Goal: Task Accomplishment & Management: Manage account settings

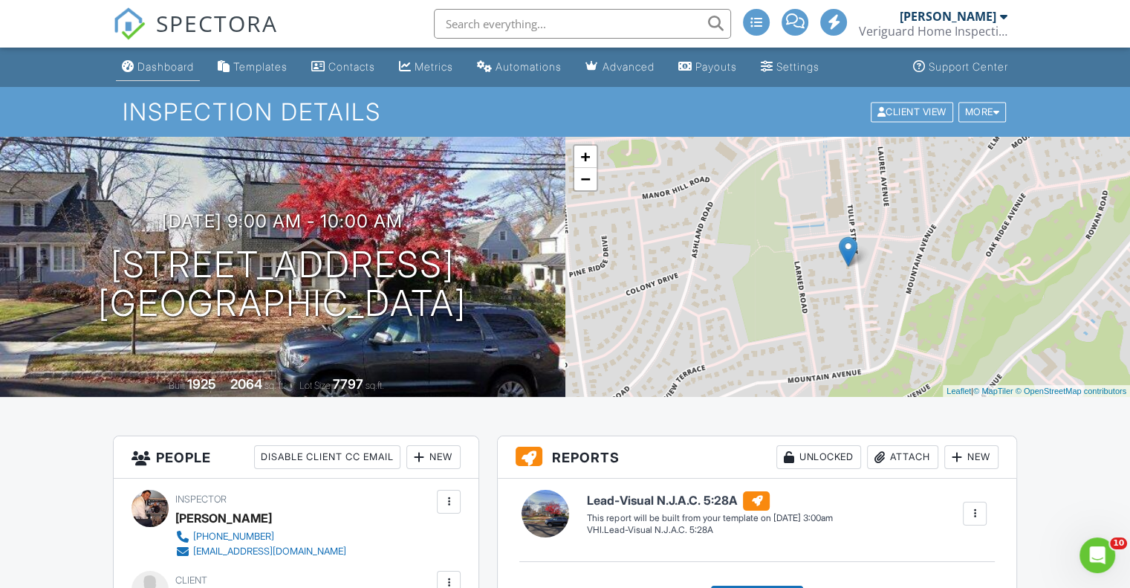
click at [158, 71] on div "Dashboard" at bounding box center [165, 66] width 56 height 13
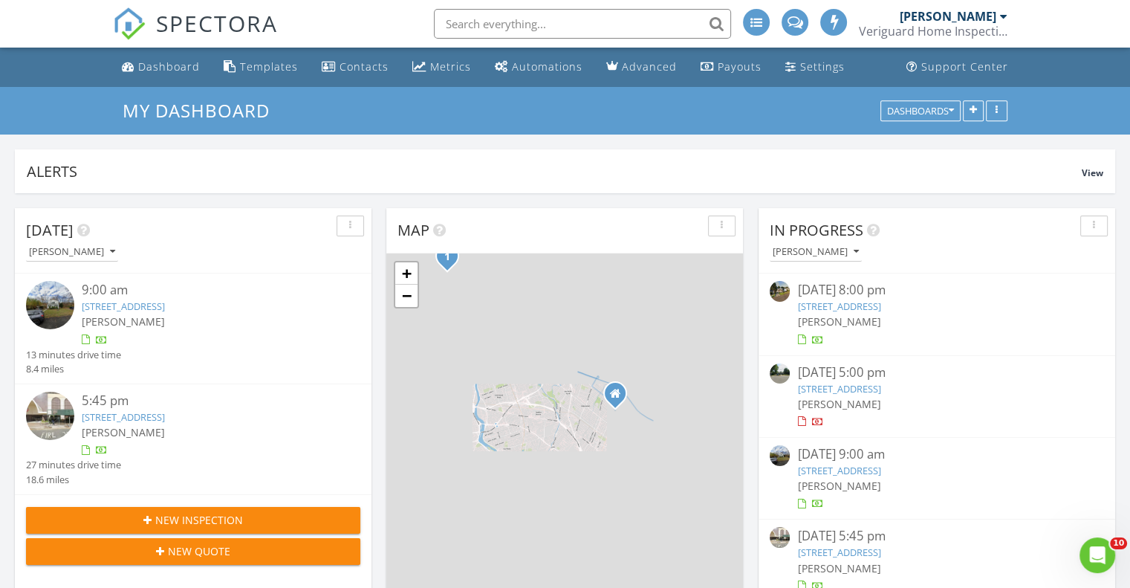
scroll to position [7, 7]
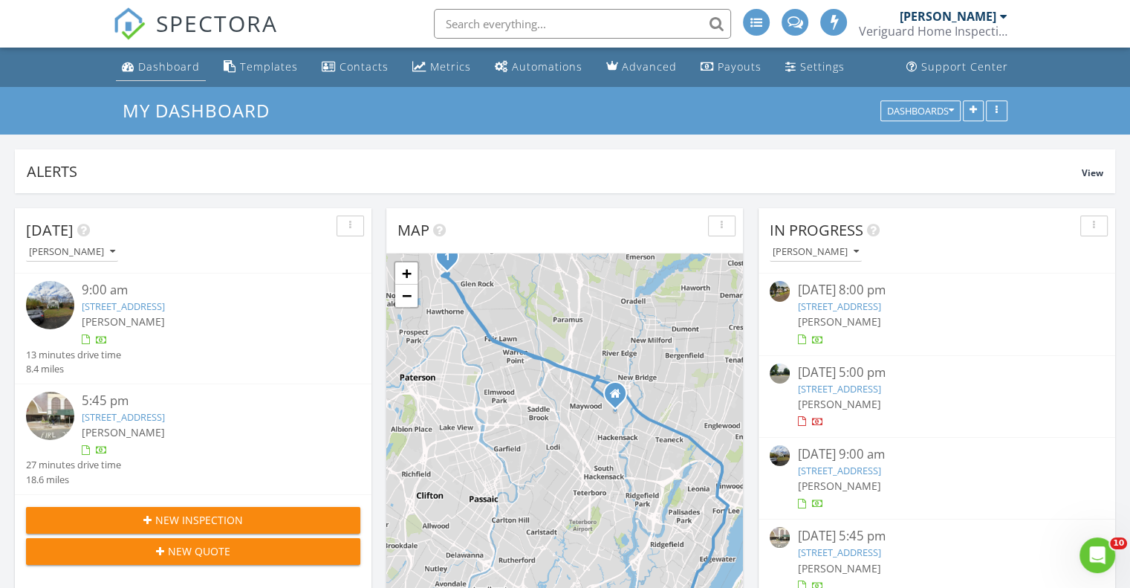
click at [158, 65] on div "Dashboard" at bounding box center [169, 66] width 62 height 14
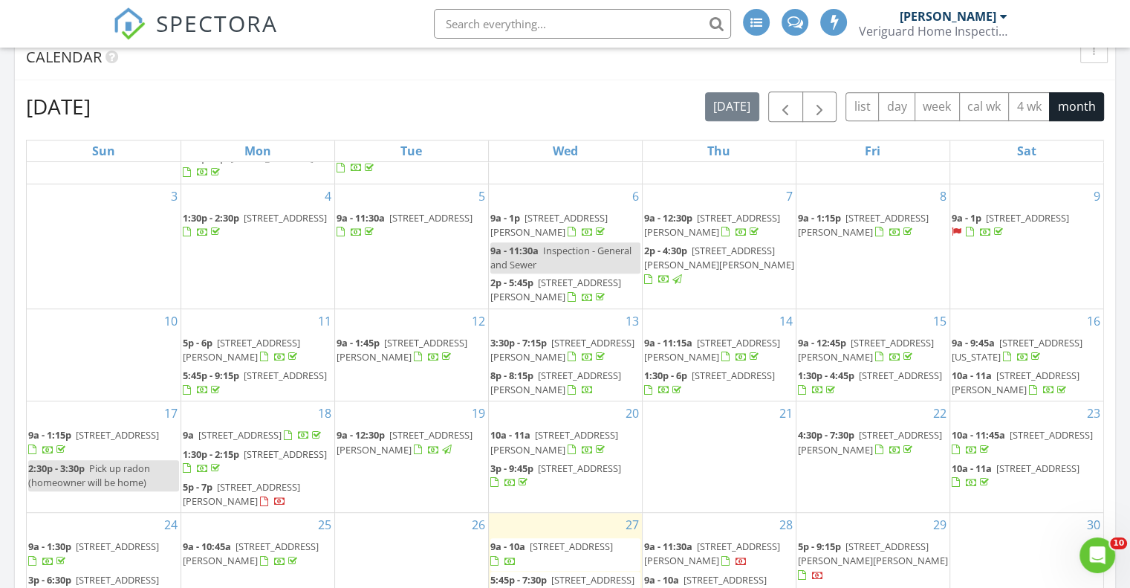
scroll to position [120, 0]
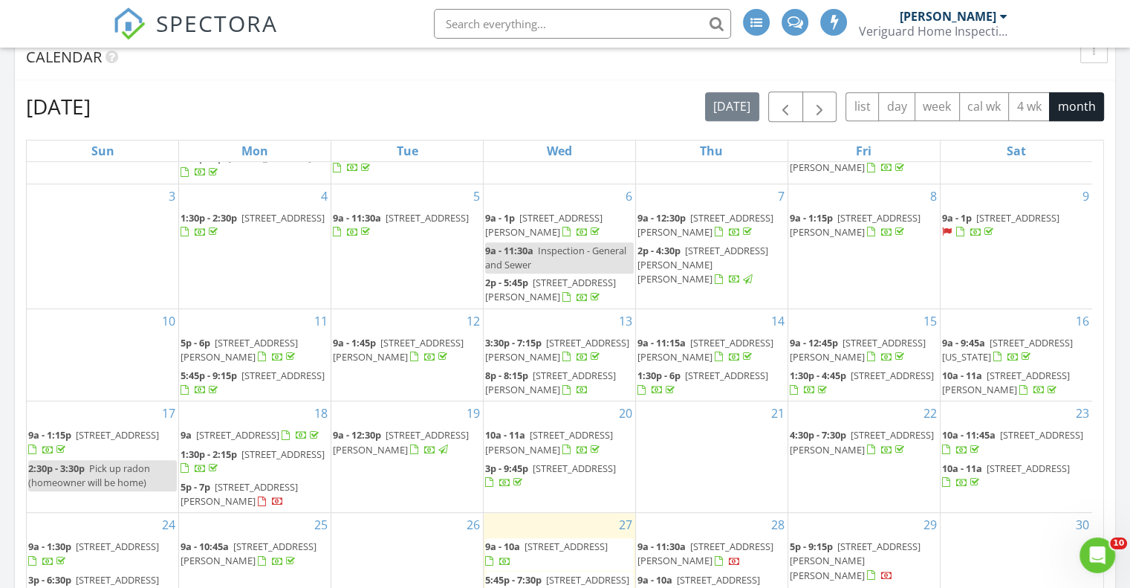
click at [438, 429] on span "[STREET_ADDRESS][PERSON_NAME]" at bounding box center [401, 441] width 136 height 27
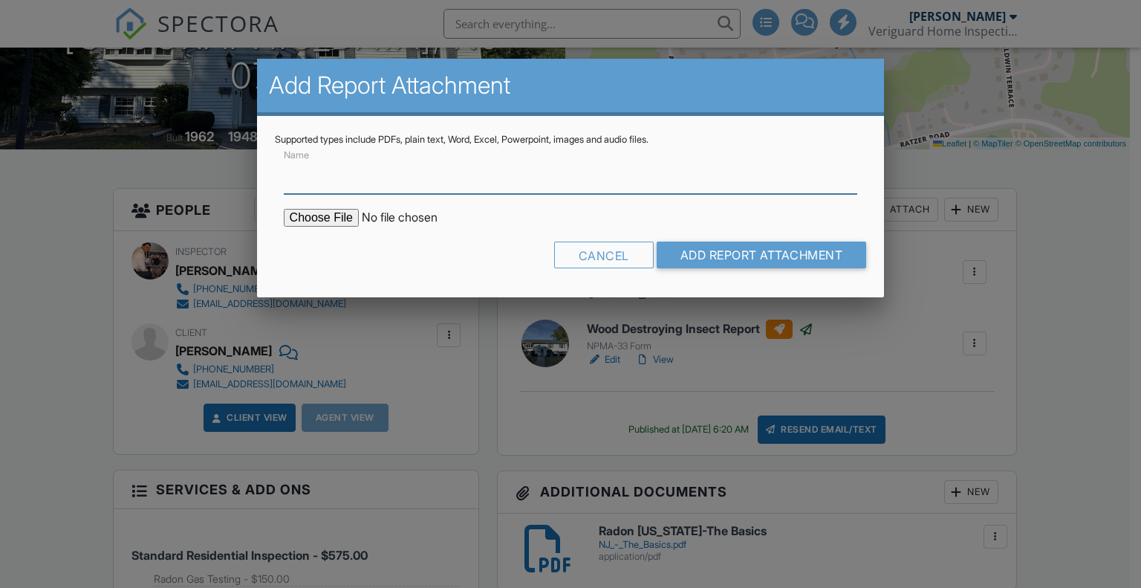
click at [403, 165] on input "Name" at bounding box center [571, 175] width 574 height 36
type input "Radon Gas Test, under action level"
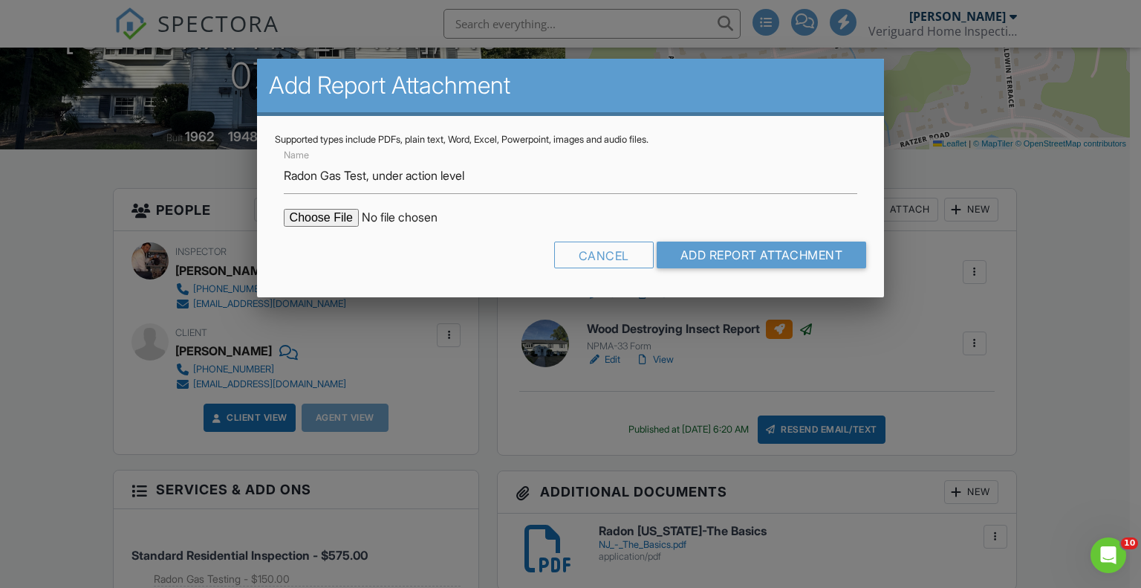
click at [303, 214] on input "file" at bounding box center [410, 218] width 253 height 18
type input "C:\fakepath\8.19.25 Viktorila Khoroshckak 7 Hanover Place Wayne, NJ 07470.RGT.p…"
click at [743, 250] on input "Add Report Attachment" at bounding box center [762, 254] width 210 height 27
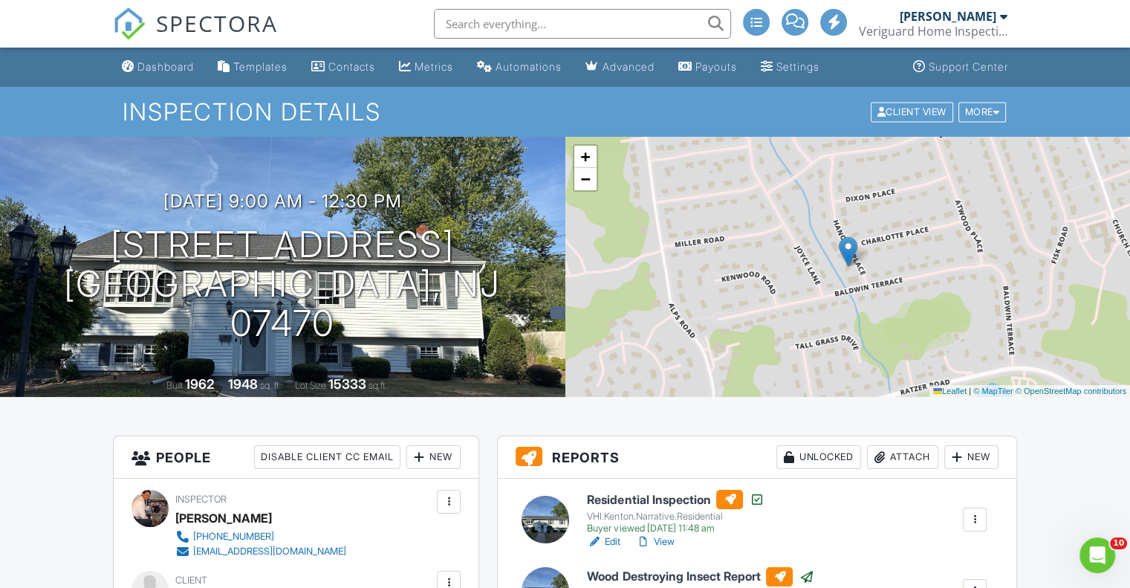
click at [178, 73] on div "Dashboard" at bounding box center [165, 66] width 56 height 13
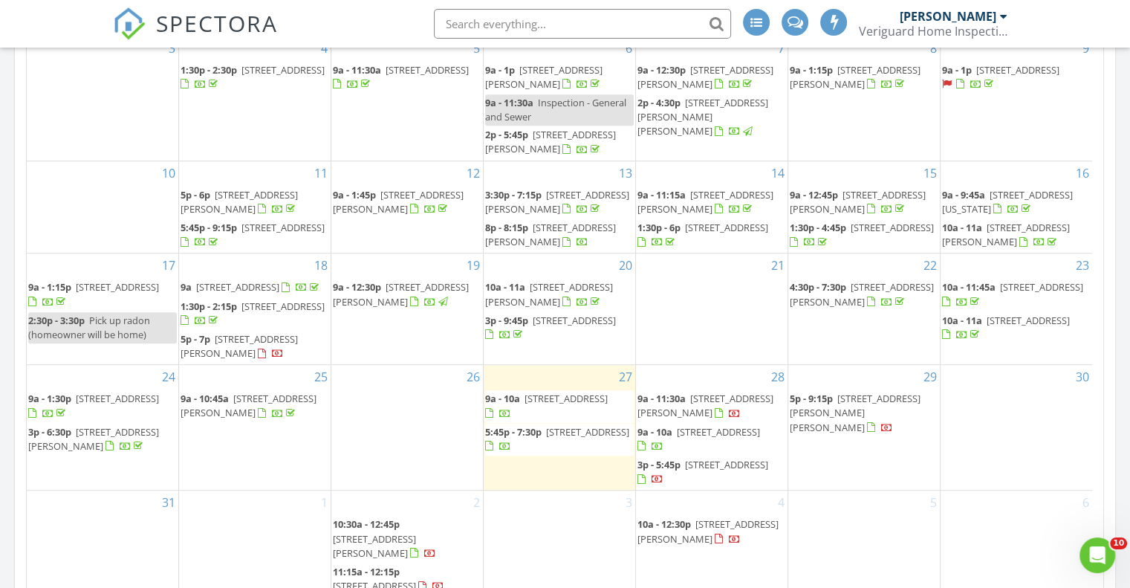
scroll to position [866, 0]
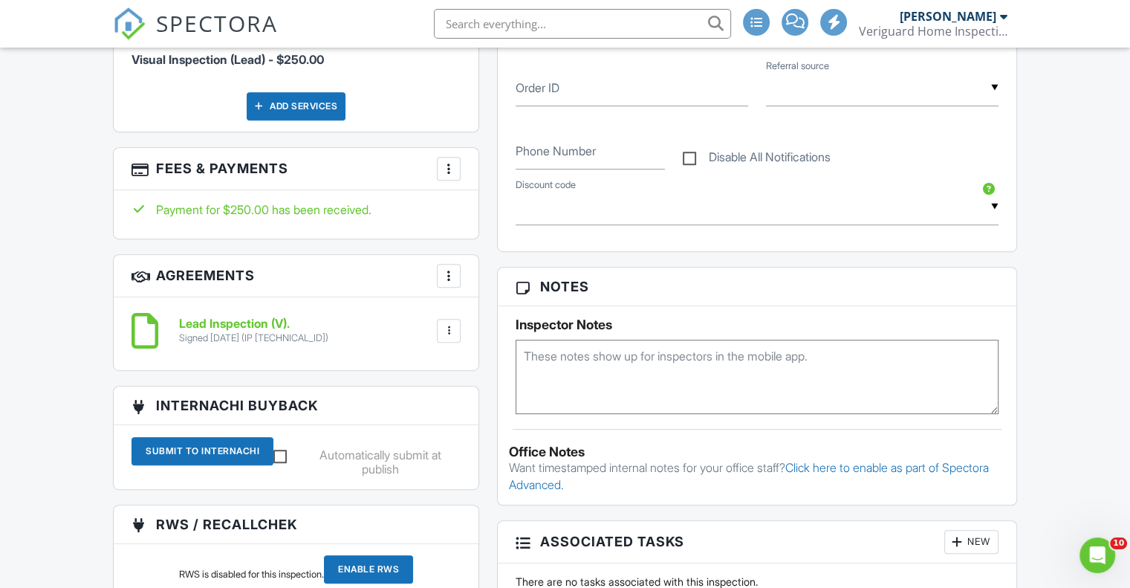
scroll to position [247, 0]
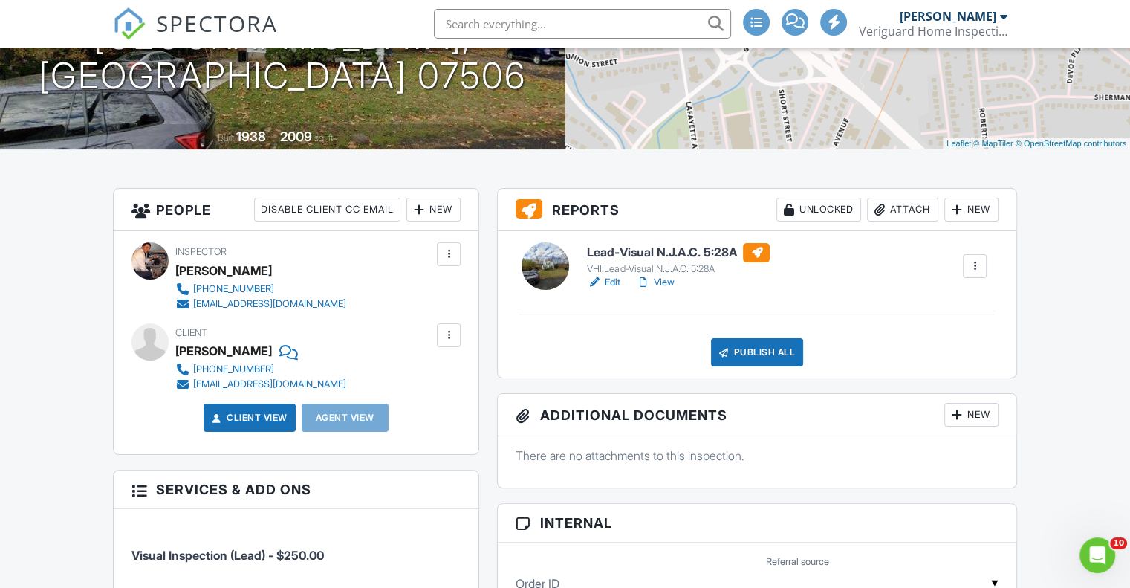
click at [672, 279] on link "View" at bounding box center [654, 282] width 39 height 15
click at [652, 278] on link "View" at bounding box center [654, 282] width 39 height 15
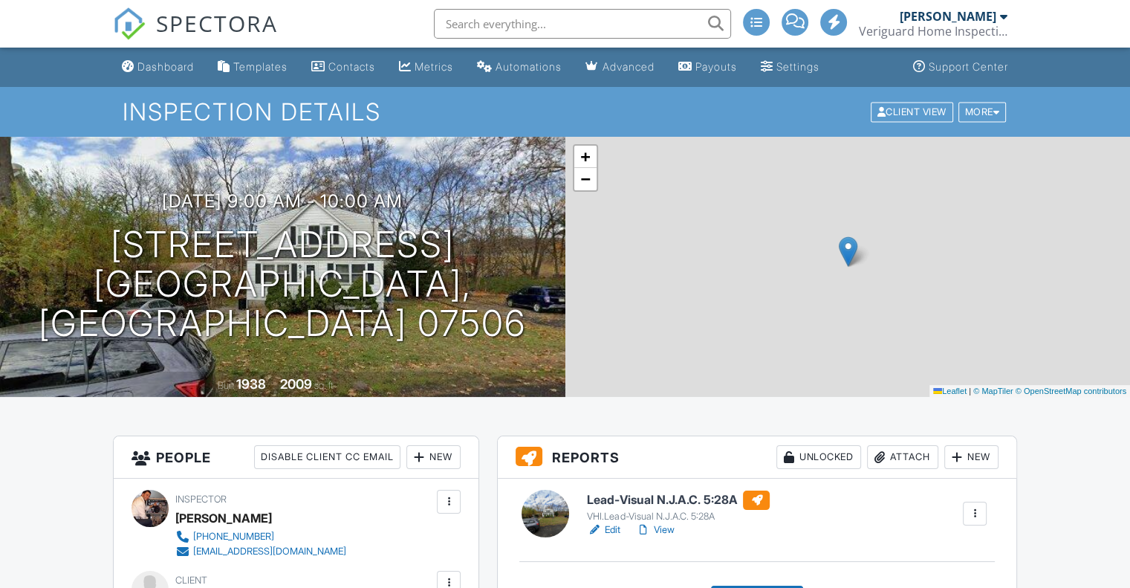
click at [917, 458] on div "Attach" at bounding box center [902, 457] width 71 height 24
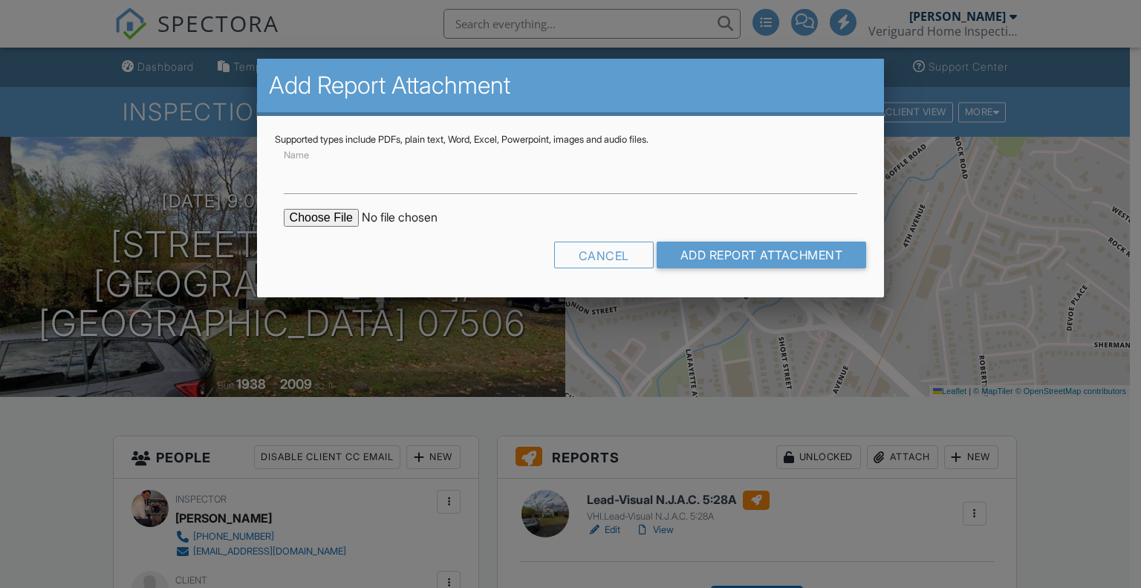
click at [319, 225] on input "file" at bounding box center [410, 218] width 253 height 18
type input "C:\fakepath\8.27.25 Juana Ospino 340 N 4th Ave Unit 2 Hawthorne, NJ 07506.Lead …"
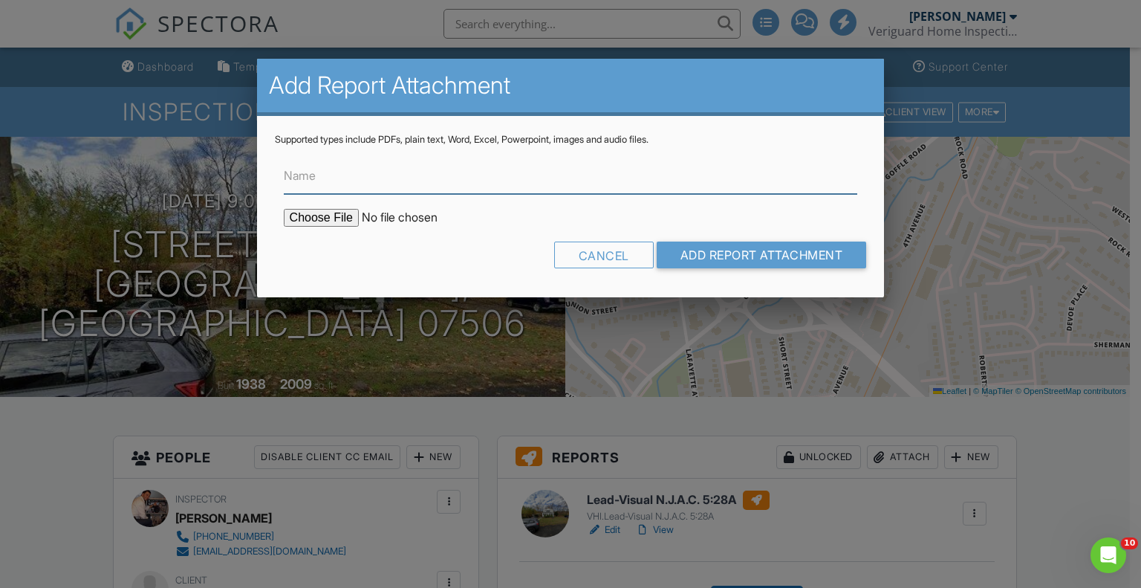
click at [383, 175] on input "Name" at bounding box center [571, 175] width 574 height 36
type input "Lead Safe Certificate"
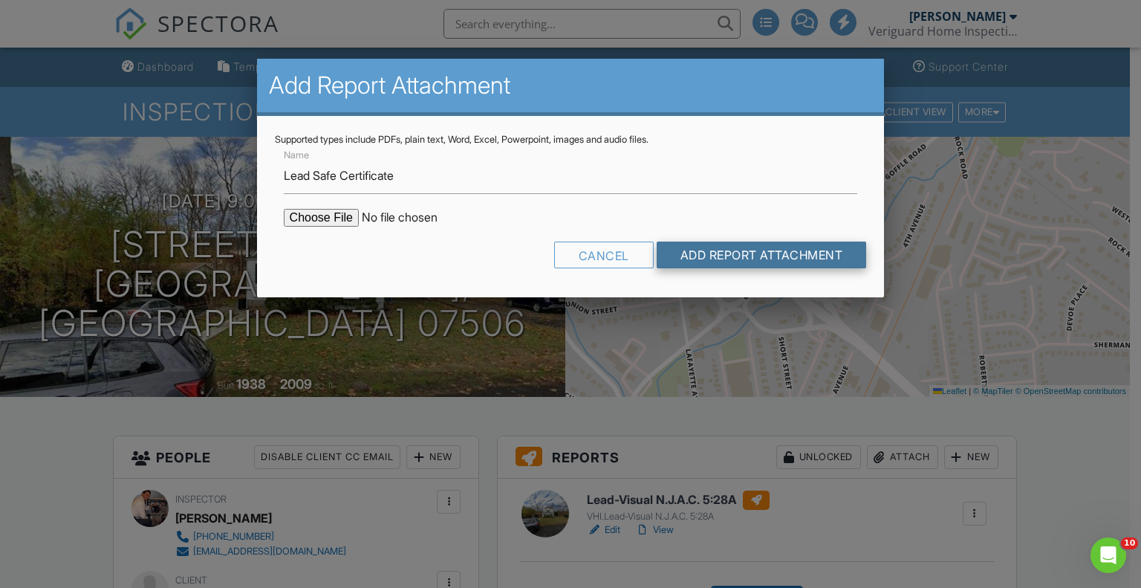
click at [698, 263] on input "Add Report Attachment" at bounding box center [762, 254] width 210 height 27
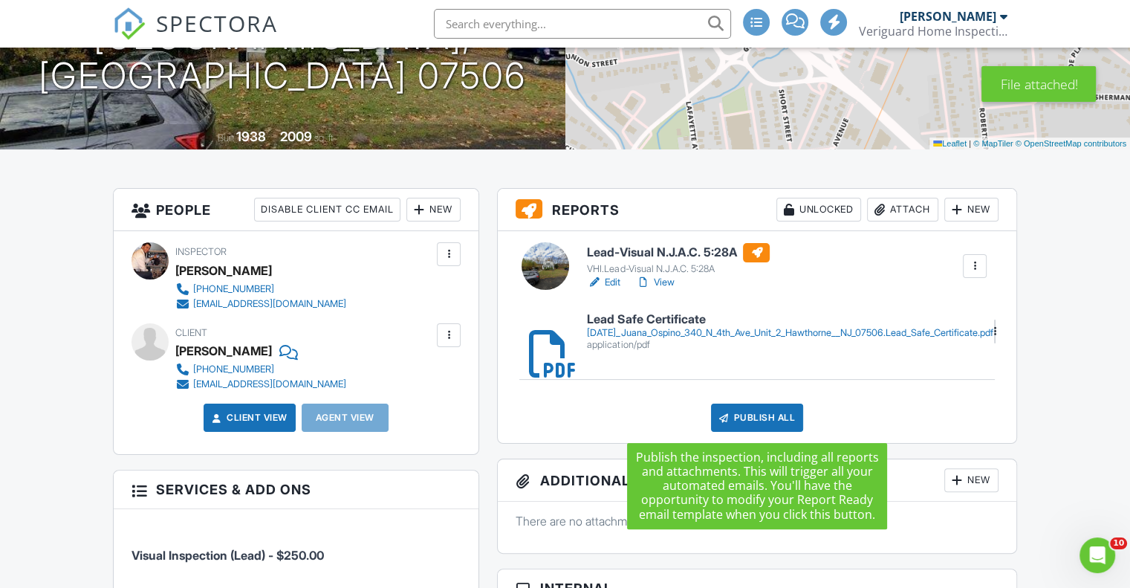
click at [751, 414] on div "Publish All" at bounding box center [757, 417] width 93 height 28
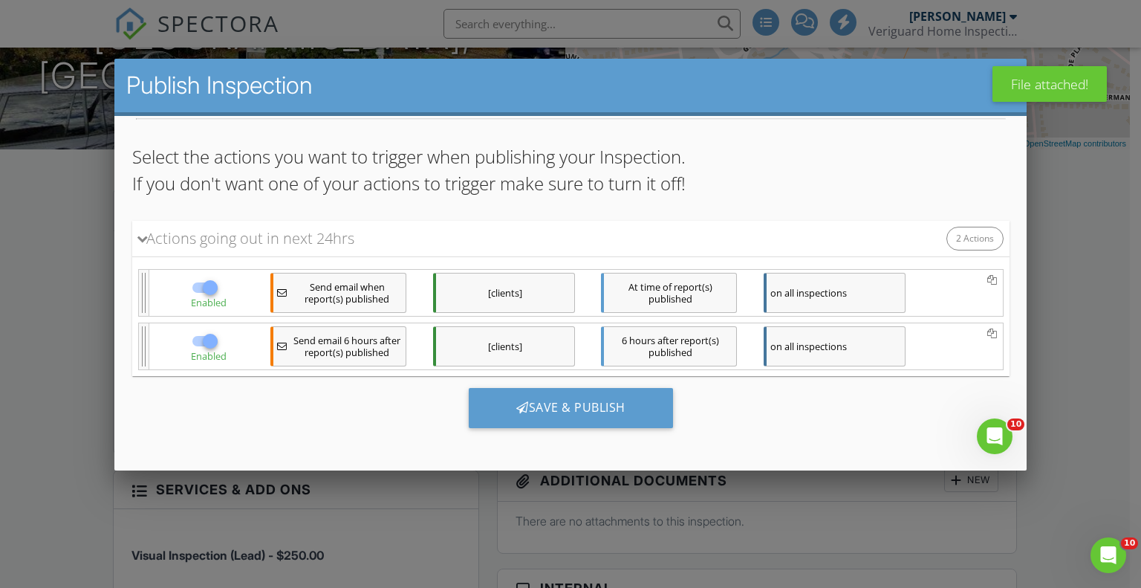
scroll to position [2, 0]
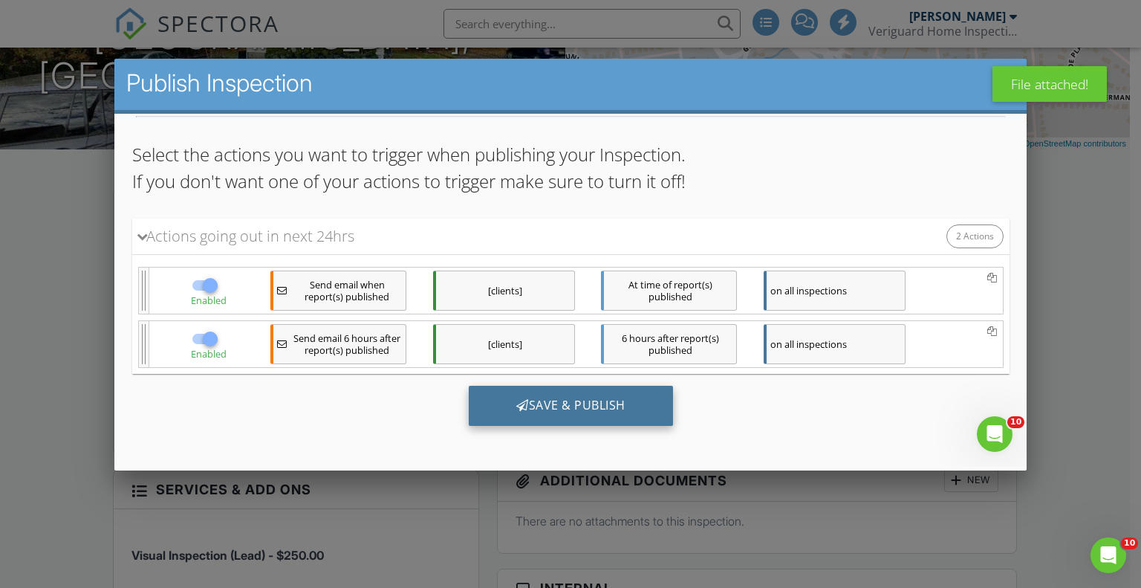
click at [565, 398] on div "Save & Publish" at bounding box center [570, 405] width 204 height 40
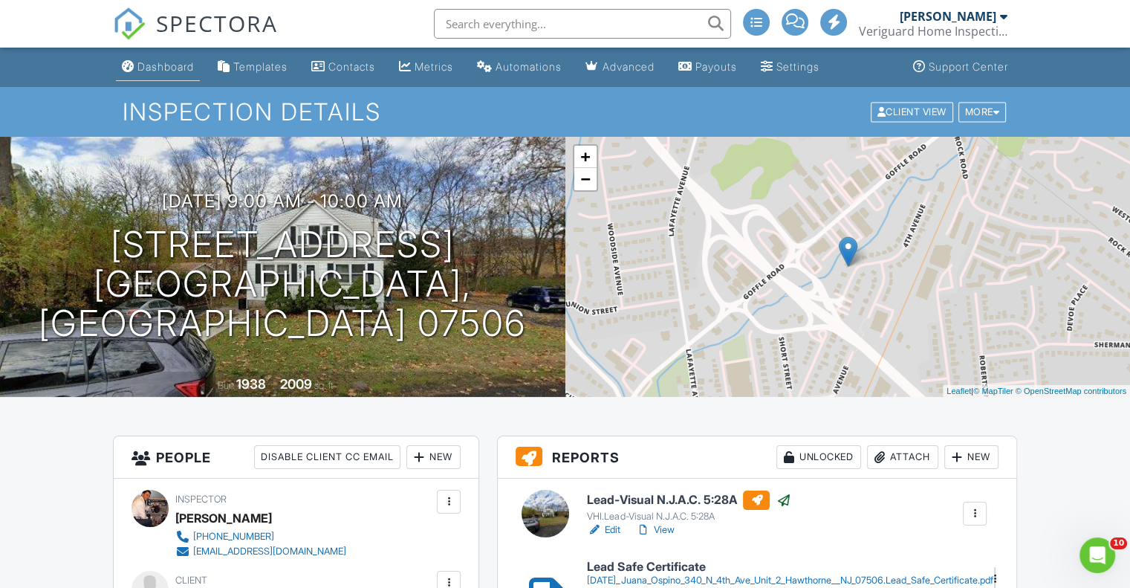
click at [185, 62] on div "Dashboard" at bounding box center [165, 66] width 56 height 13
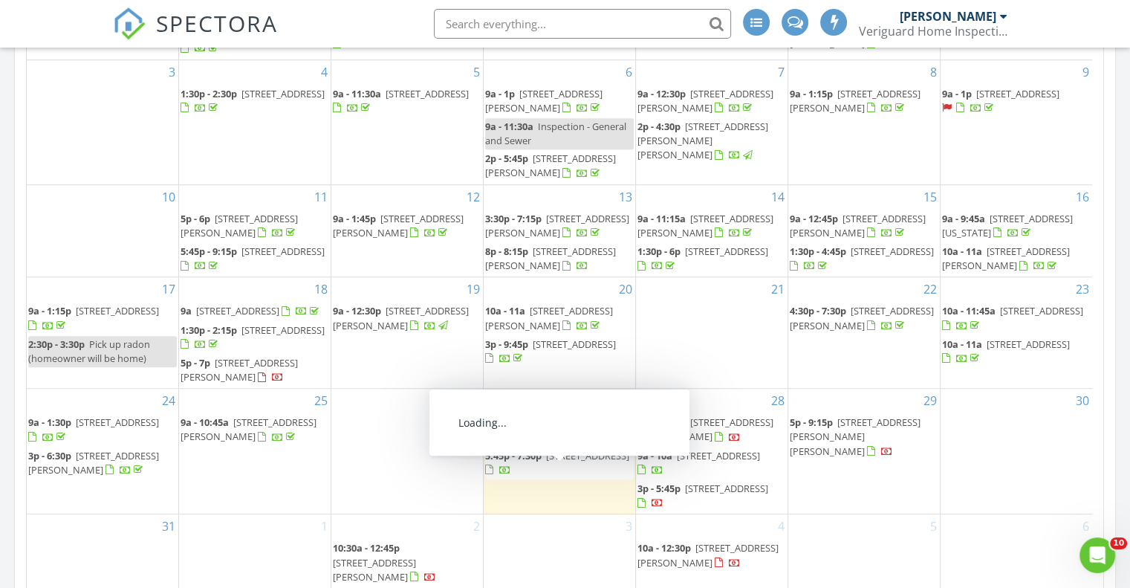
scroll to position [866, 0]
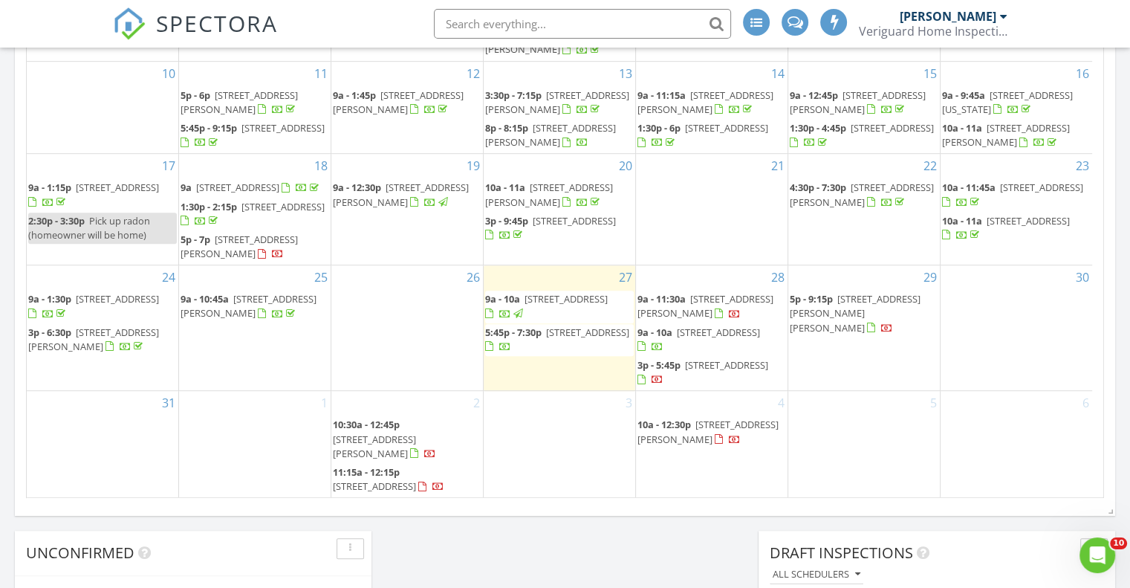
click at [683, 305] on span "9a - 11:30a" at bounding box center [661, 298] width 48 height 13
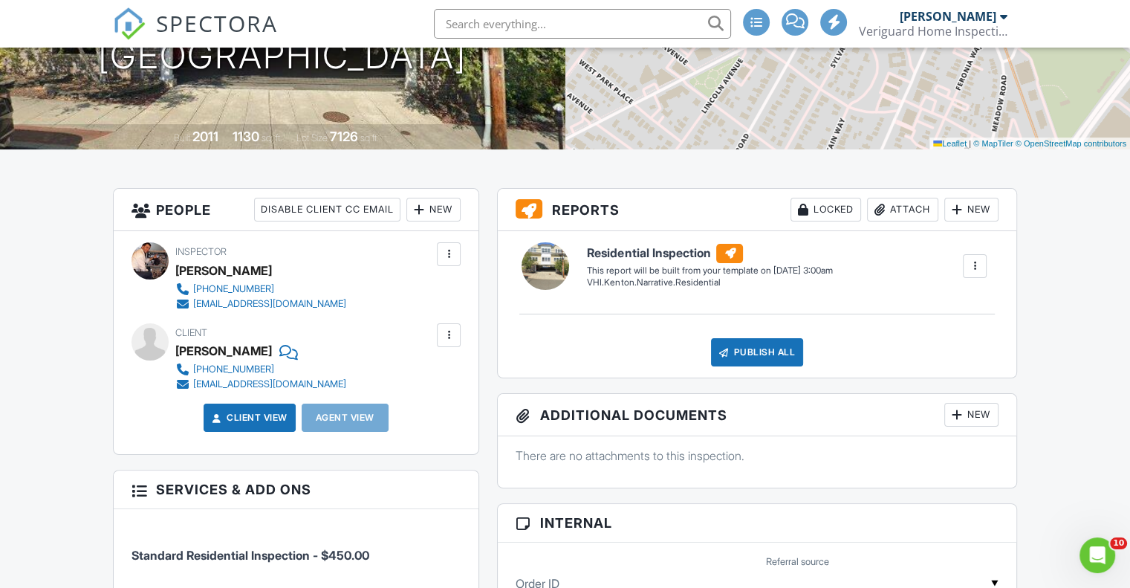
click at [435, 200] on div "New" at bounding box center [433, 210] width 54 height 24
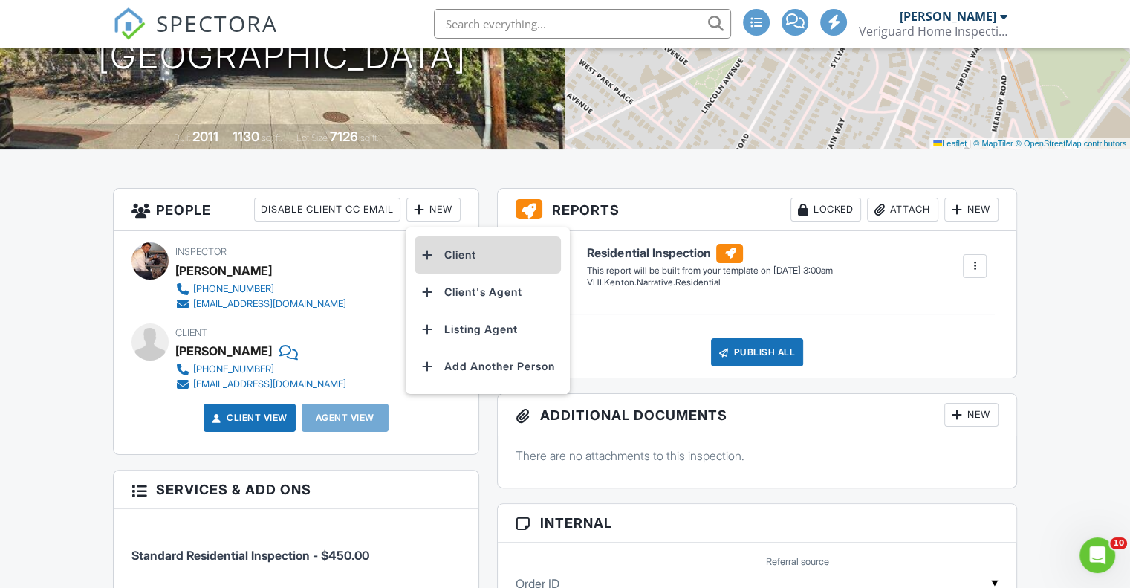
click at [473, 247] on li "Client" at bounding box center [487, 254] width 146 height 37
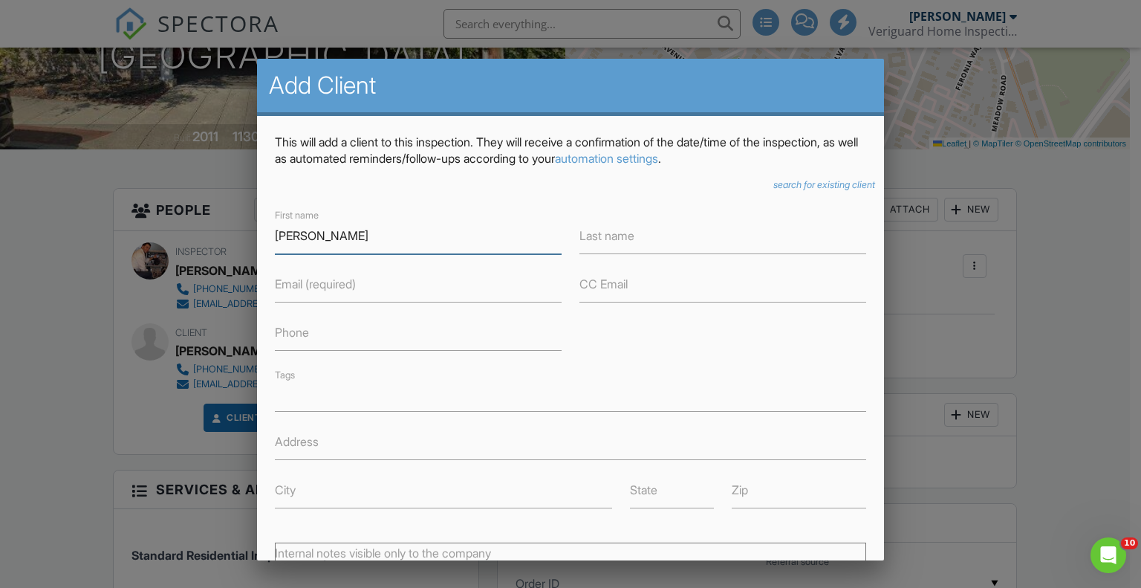
type input "Thomas"
type input "Sasso"
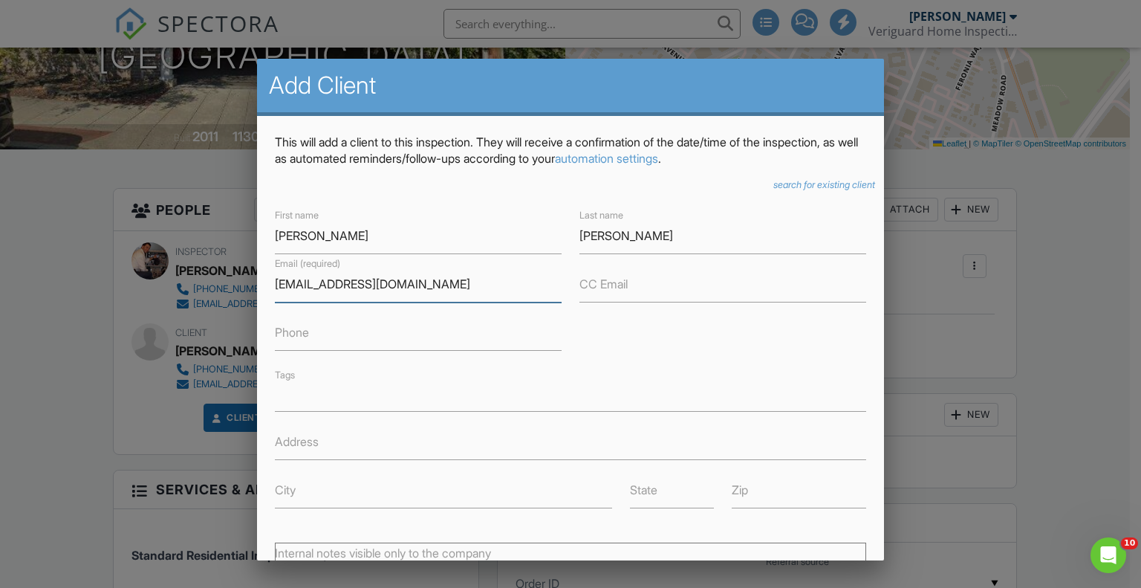
type input "tomret4@aol.com"
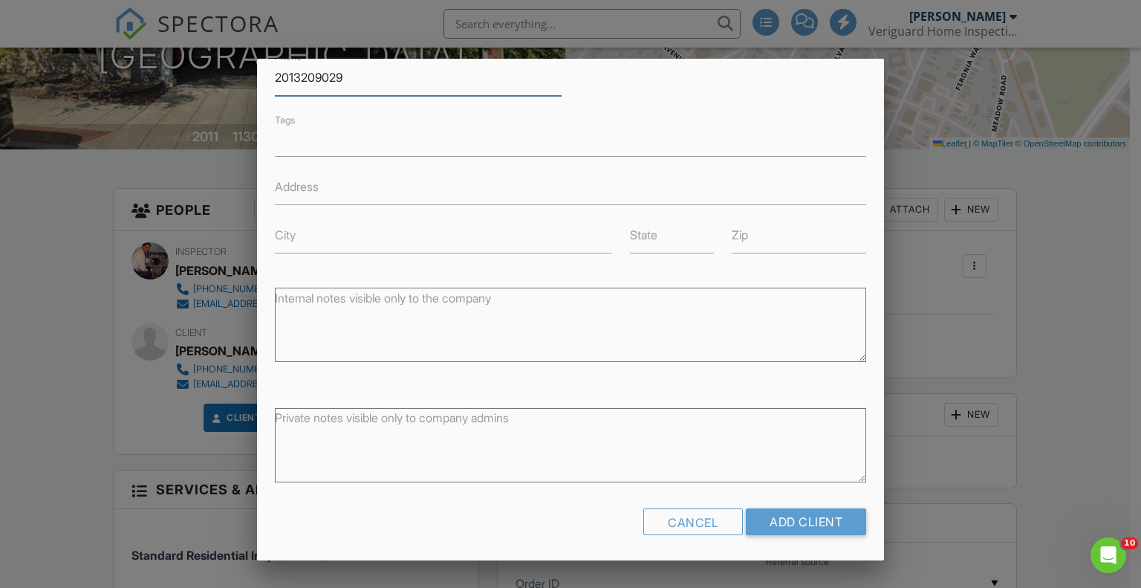
scroll to position [257, 0]
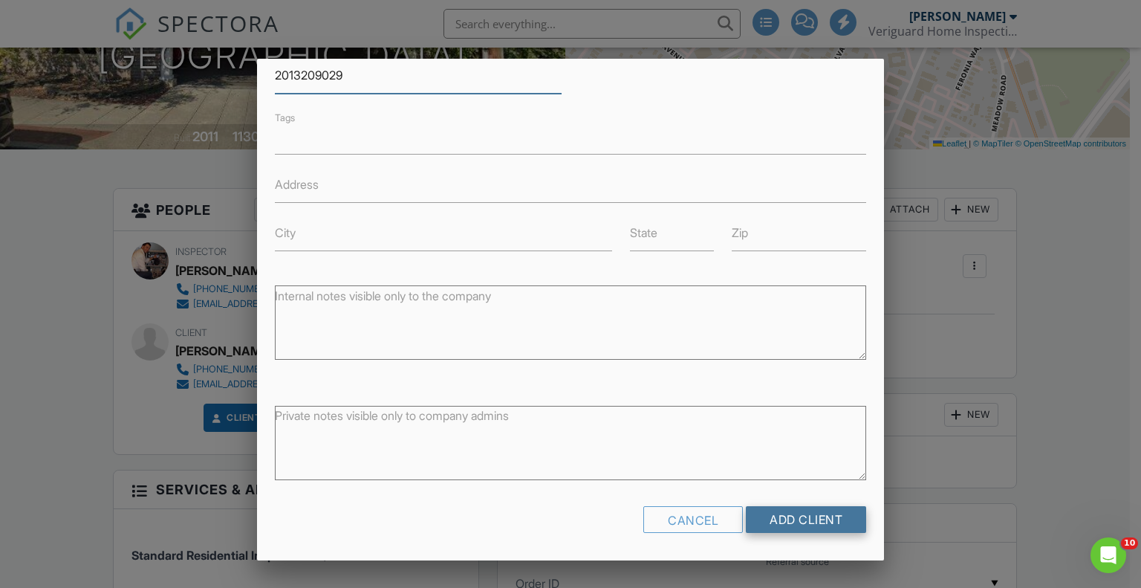
type input "2013209029"
click at [804, 513] on input "Add Client" at bounding box center [806, 519] width 120 height 27
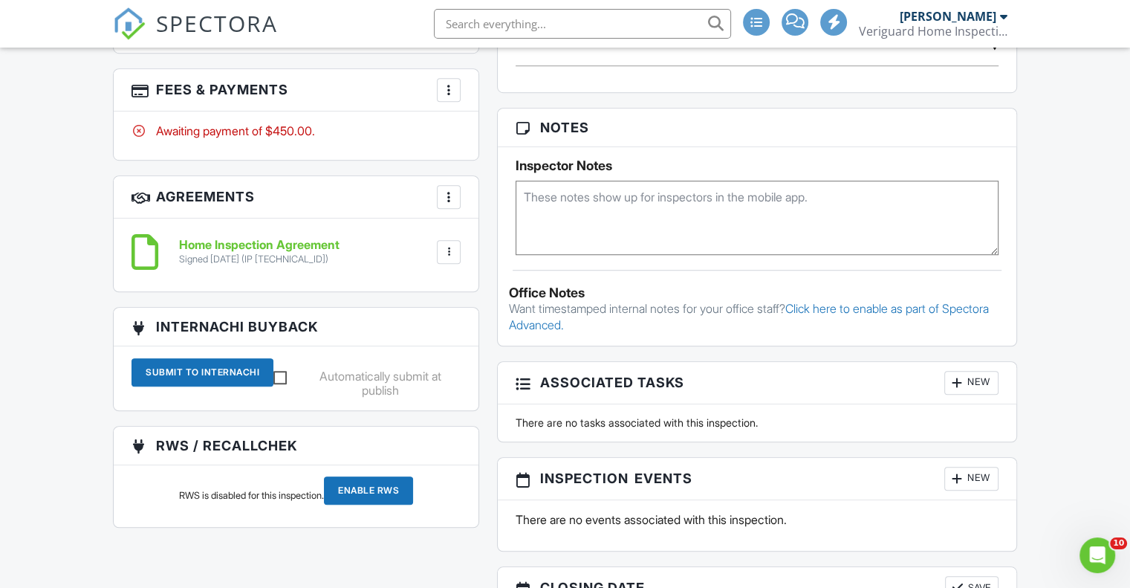
scroll to position [1114, 0]
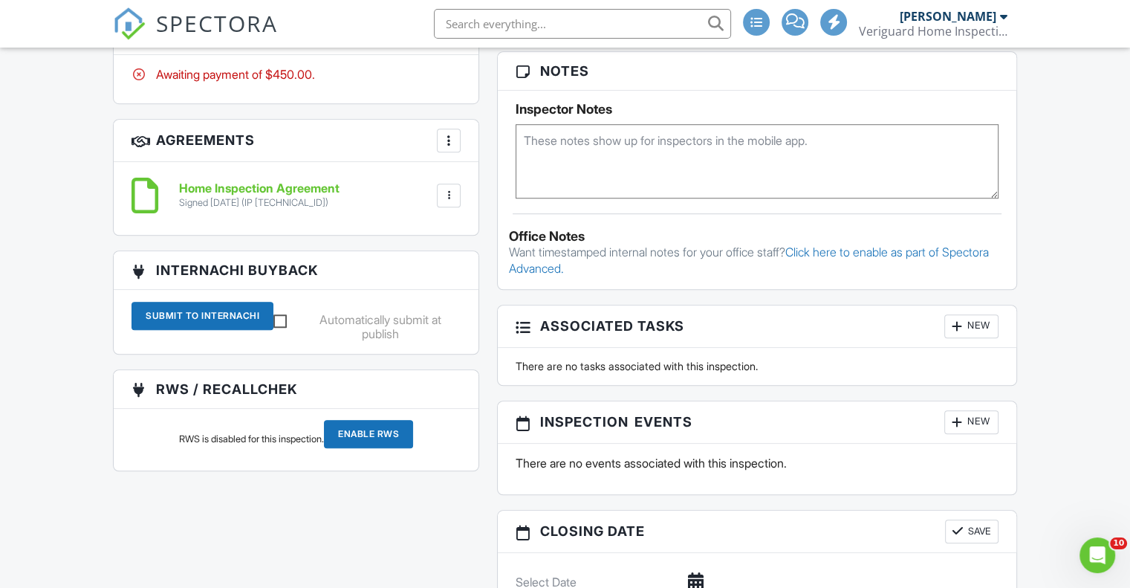
click at [447, 192] on div at bounding box center [448, 195] width 15 height 15
click at [443, 307] on li "Download" at bounding box center [409, 310] width 85 height 37
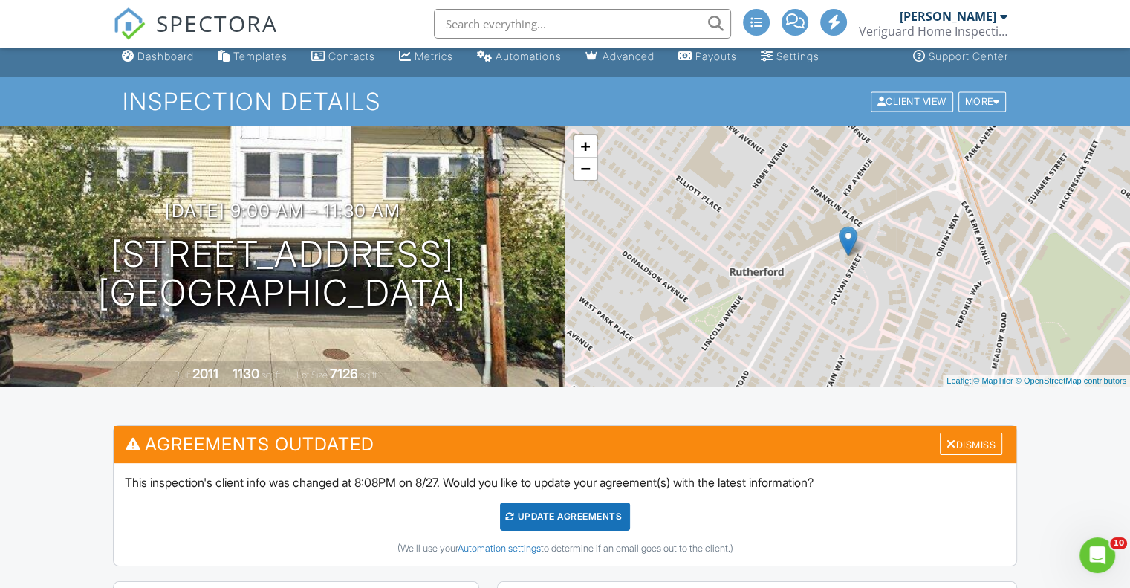
scroll to position [0, 0]
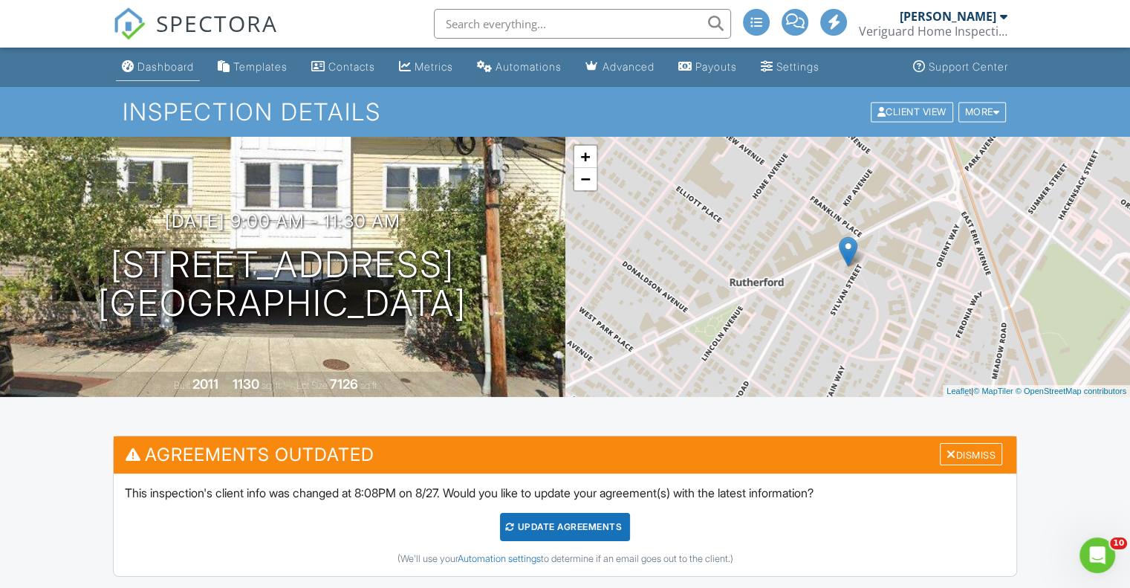
click at [184, 68] on div "Dashboard" at bounding box center [165, 66] width 56 height 13
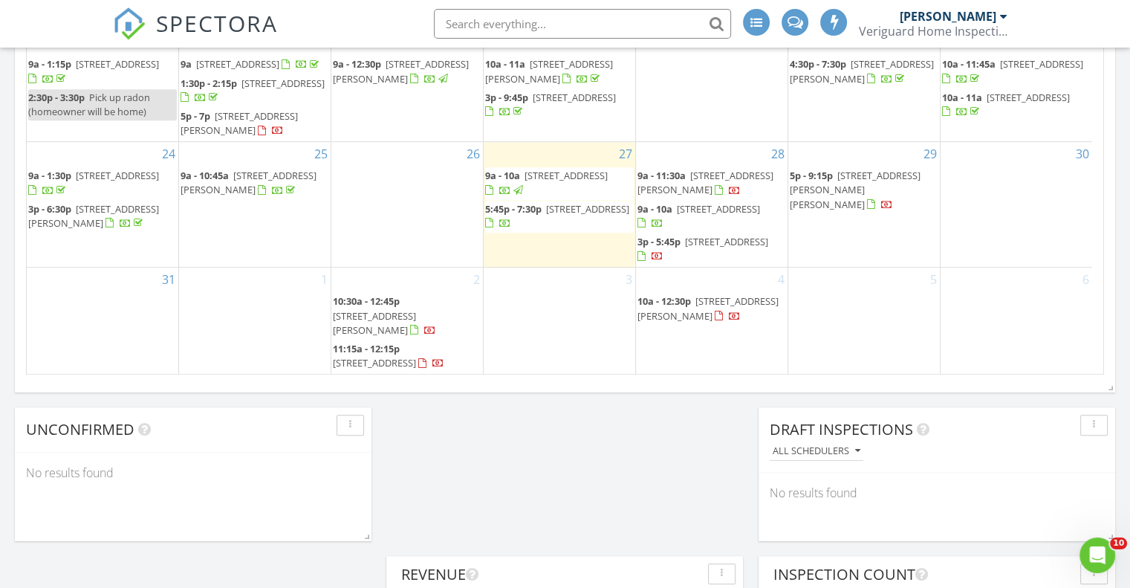
scroll to position [990, 0]
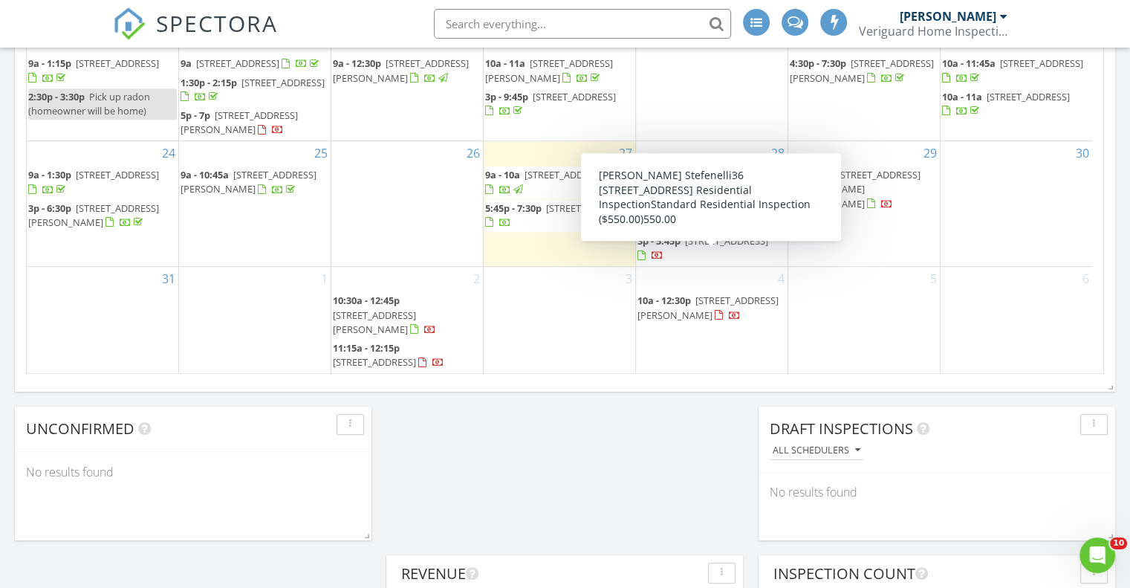
click at [674, 247] on span "3p - 5:45p" at bounding box center [658, 240] width 43 height 13
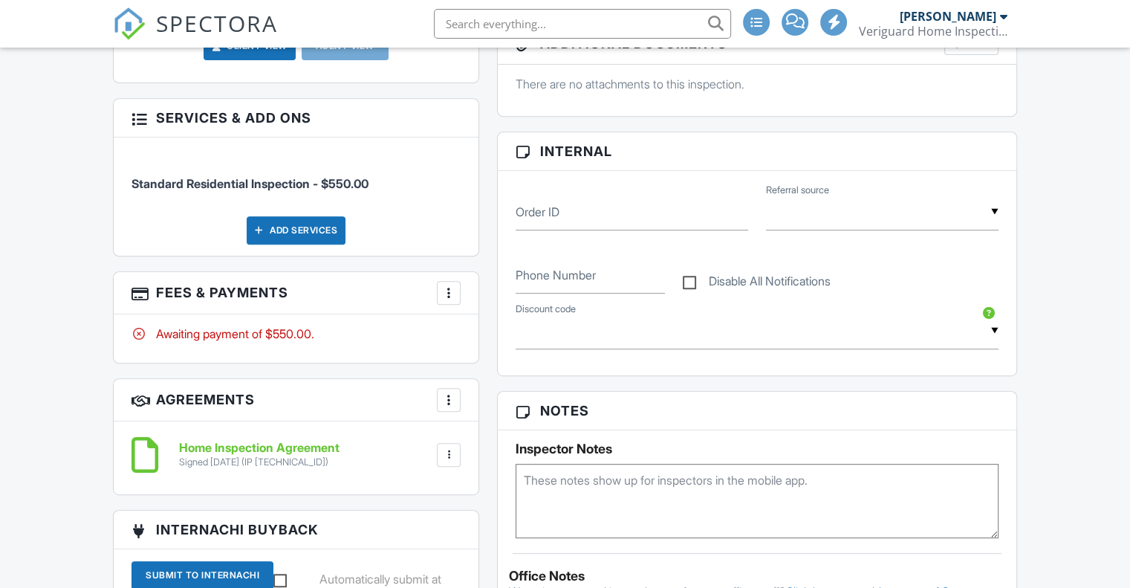
click at [452, 458] on div at bounding box center [448, 454] width 15 height 15
click at [431, 565] on li "Download" at bounding box center [409, 569] width 85 height 37
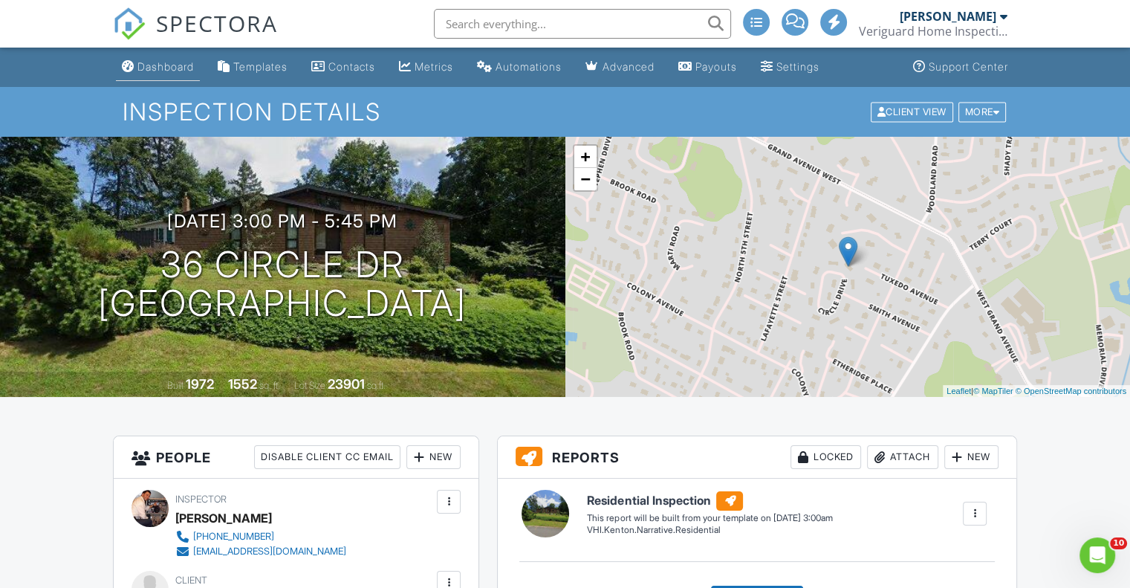
click at [175, 66] on div "Dashboard" at bounding box center [165, 66] width 56 height 13
